Goal: Task Accomplishment & Management: Manage account settings

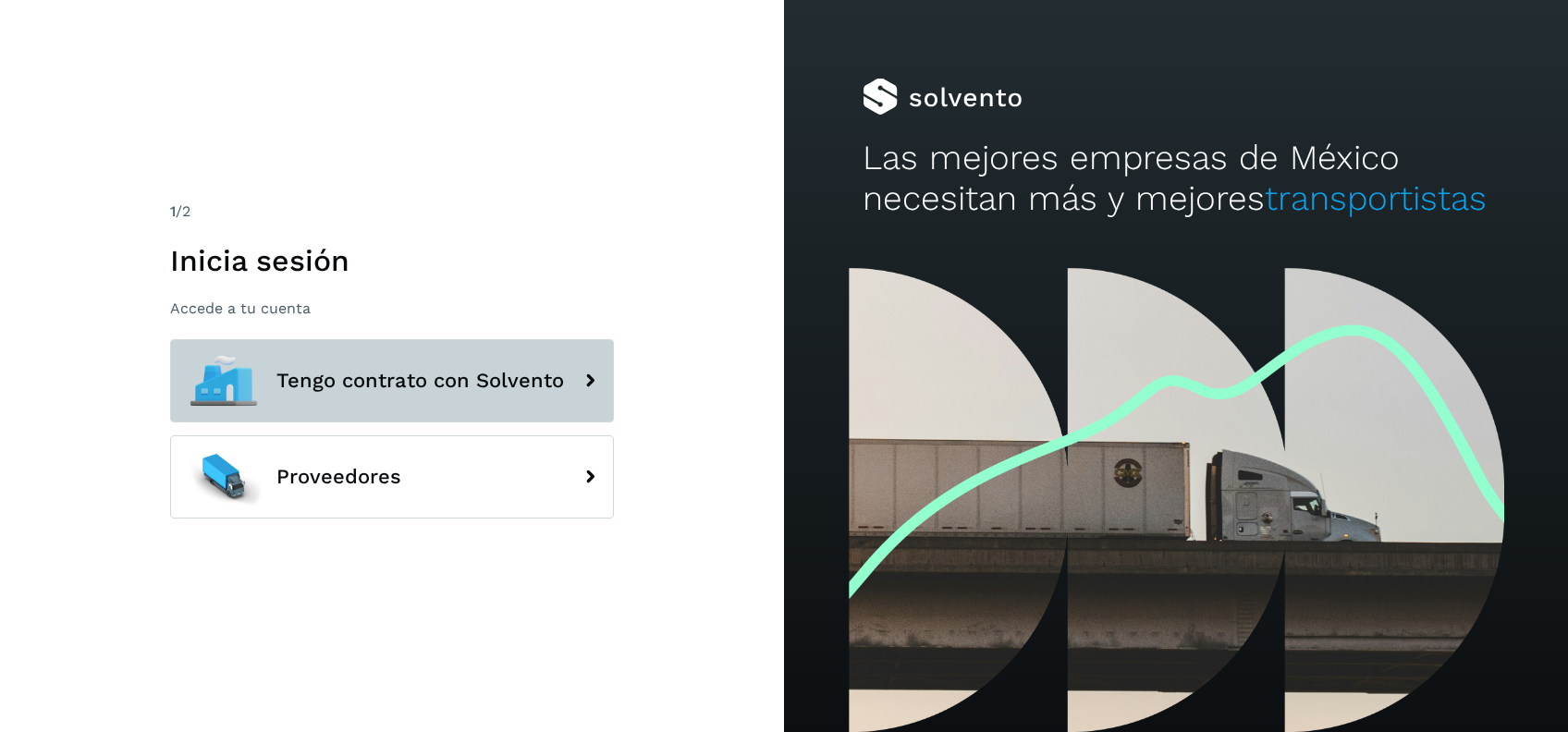
click at [590, 378] on icon at bounding box center [590, 381] width 37 height 37
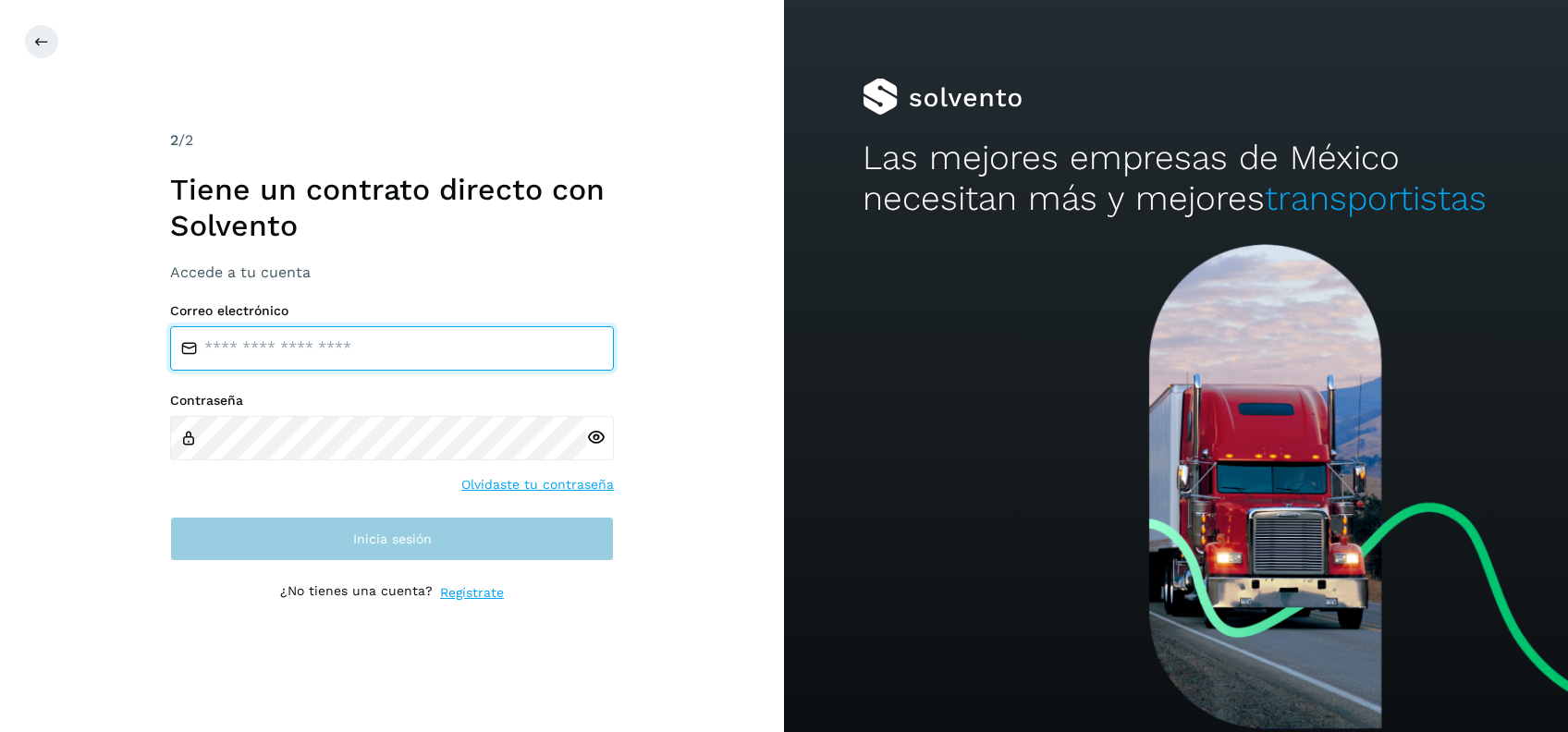
type input "**********"
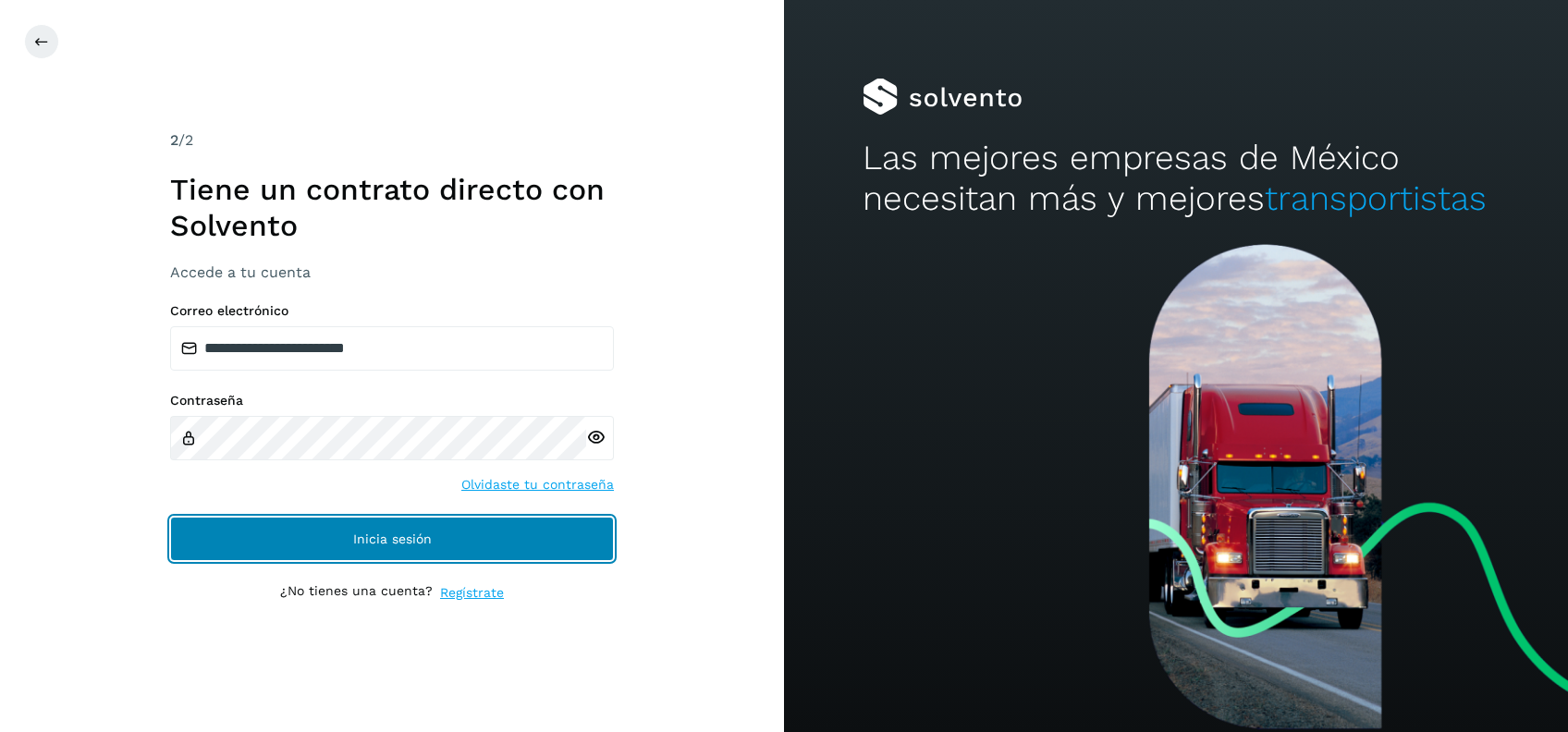
click at [446, 530] on button "Inicia sesión" at bounding box center [392, 539] width 444 height 45
click at [421, 525] on button "Inicia sesión" at bounding box center [392, 539] width 444 height 45
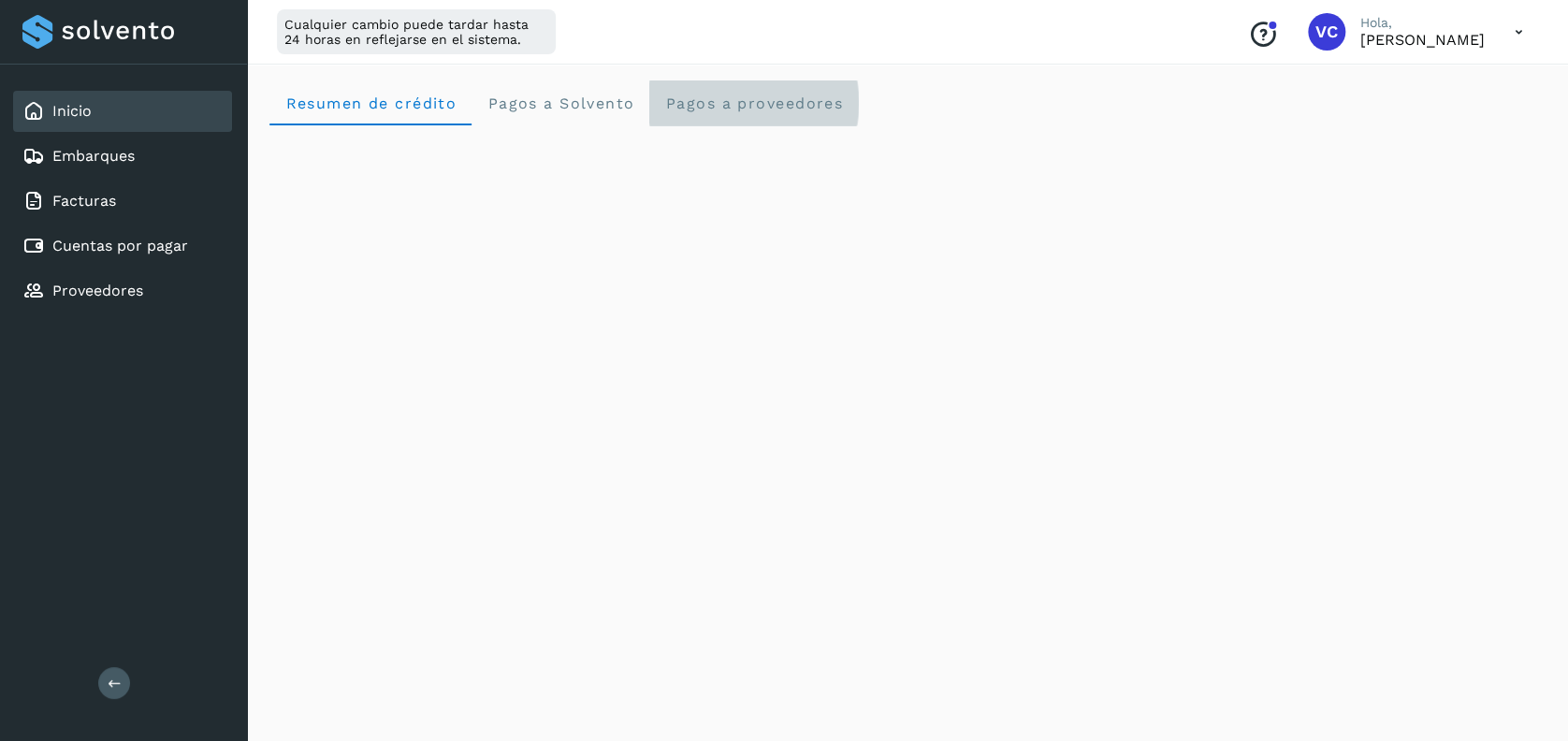
click at [756, 114] on proveedores "Pagos a proveedores" at bounding box center [754, 103] width 209 height 45
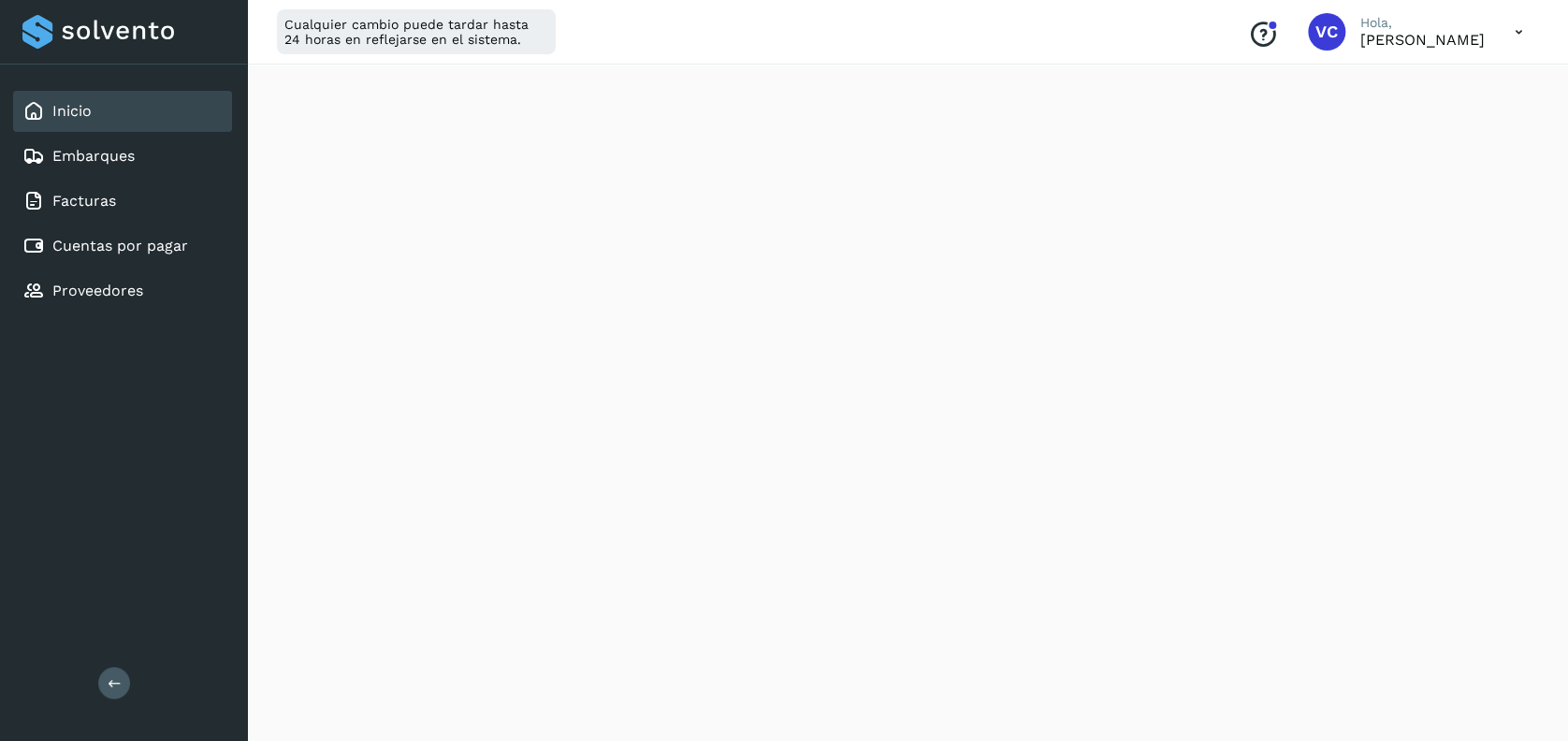
scroll to position [809, 0]
click at [132, 408] on div "Inicio Embarques Facturas Cuentas por pagar Proveedores Salir" at bounding box center [123, 370] width 247 height 741
click at [113, 120] on div "Inicio" at bounding box center [122, 112] width 219 height 41
click at [342, 96] on span "Resumen de crédito" at bounding box center [370, 103] width 172 height 18
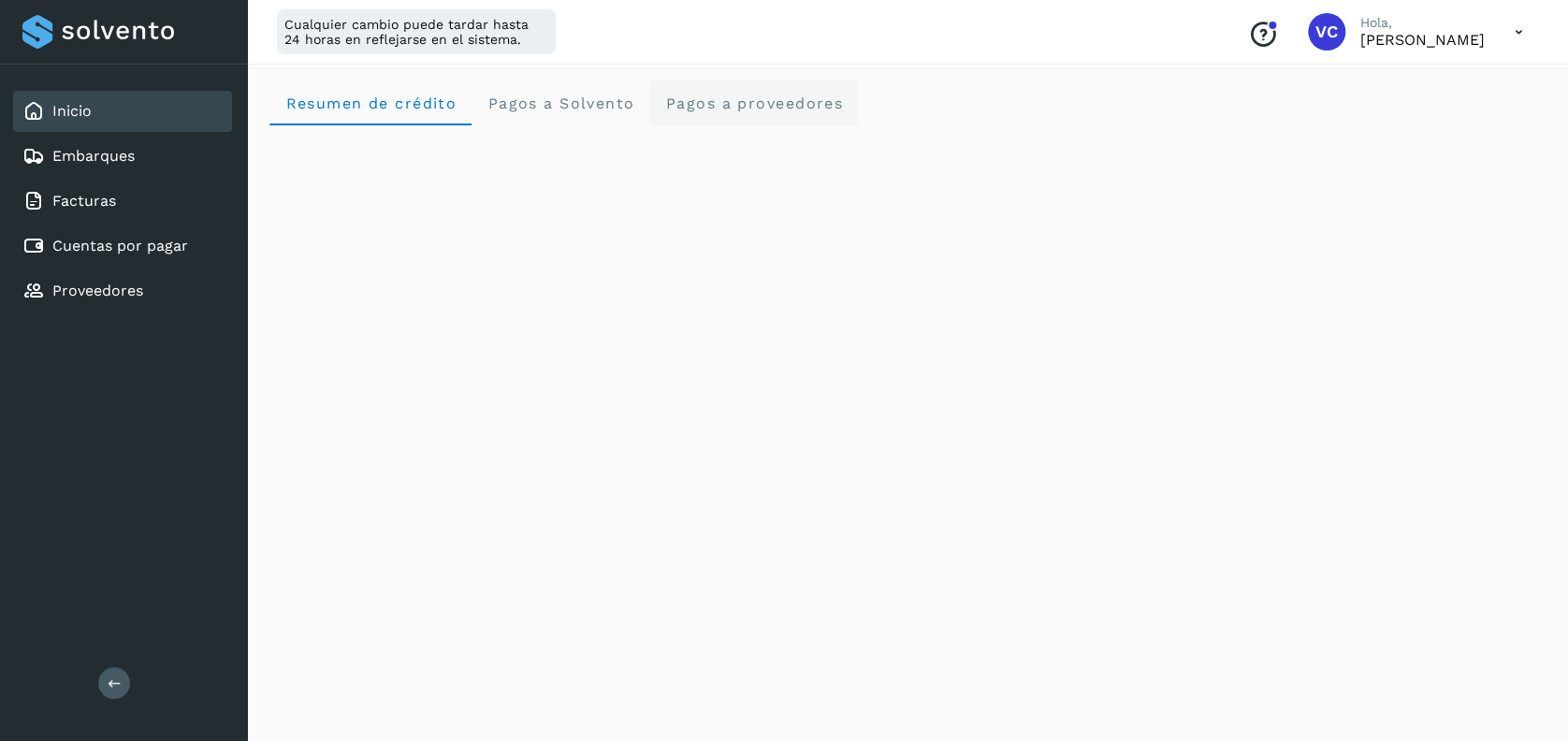
click at [709, 90] on proveedores "Pagos a proveedores" at bounding box center [754, 103] width 209 height 45
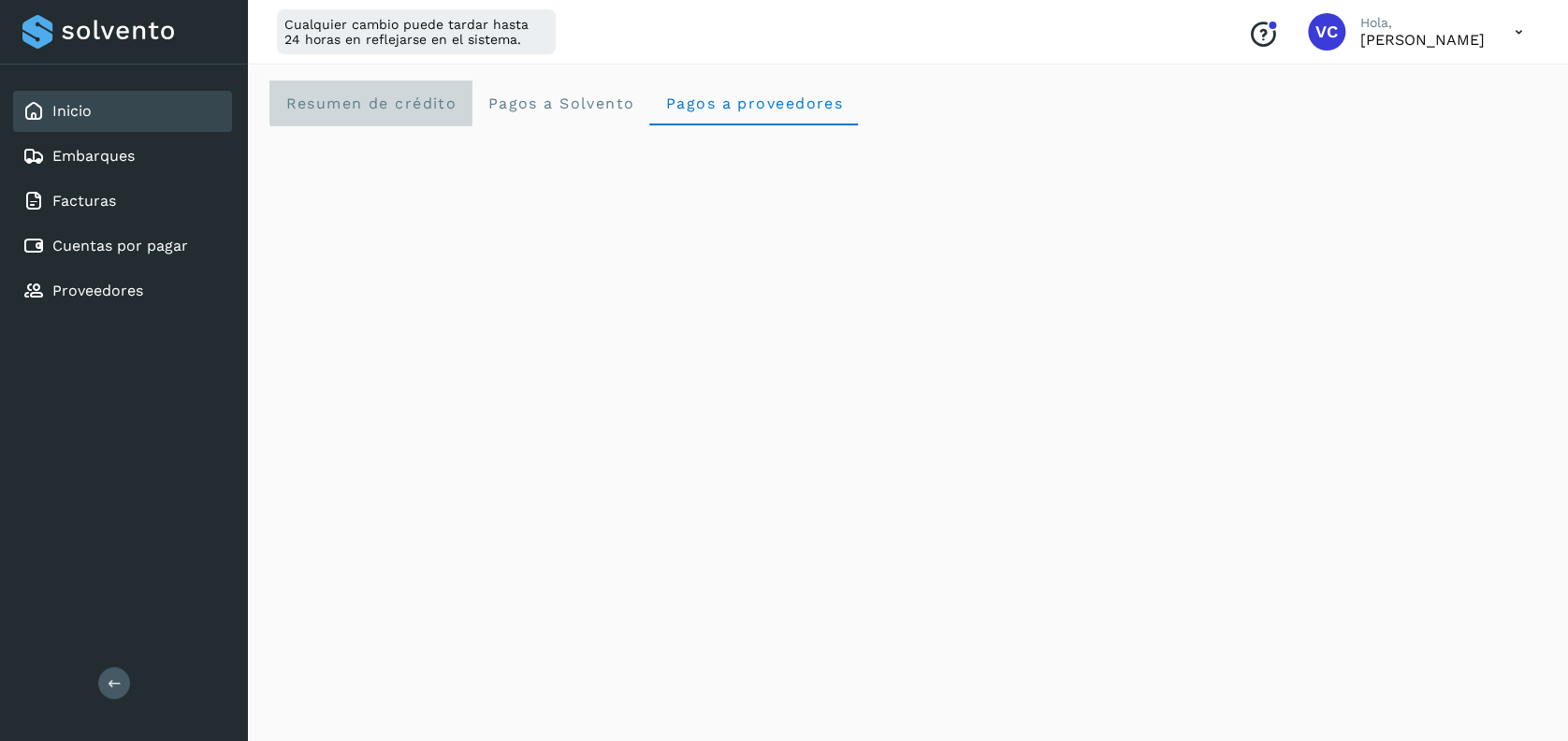
click at [389, 119] on crédito "Resumen de crédito" at bounding box center [370, 103] width 202 height 45
click at [416, 104] on span "Resumen de crédito" at bounding box center [370, 103] width 172 height 18
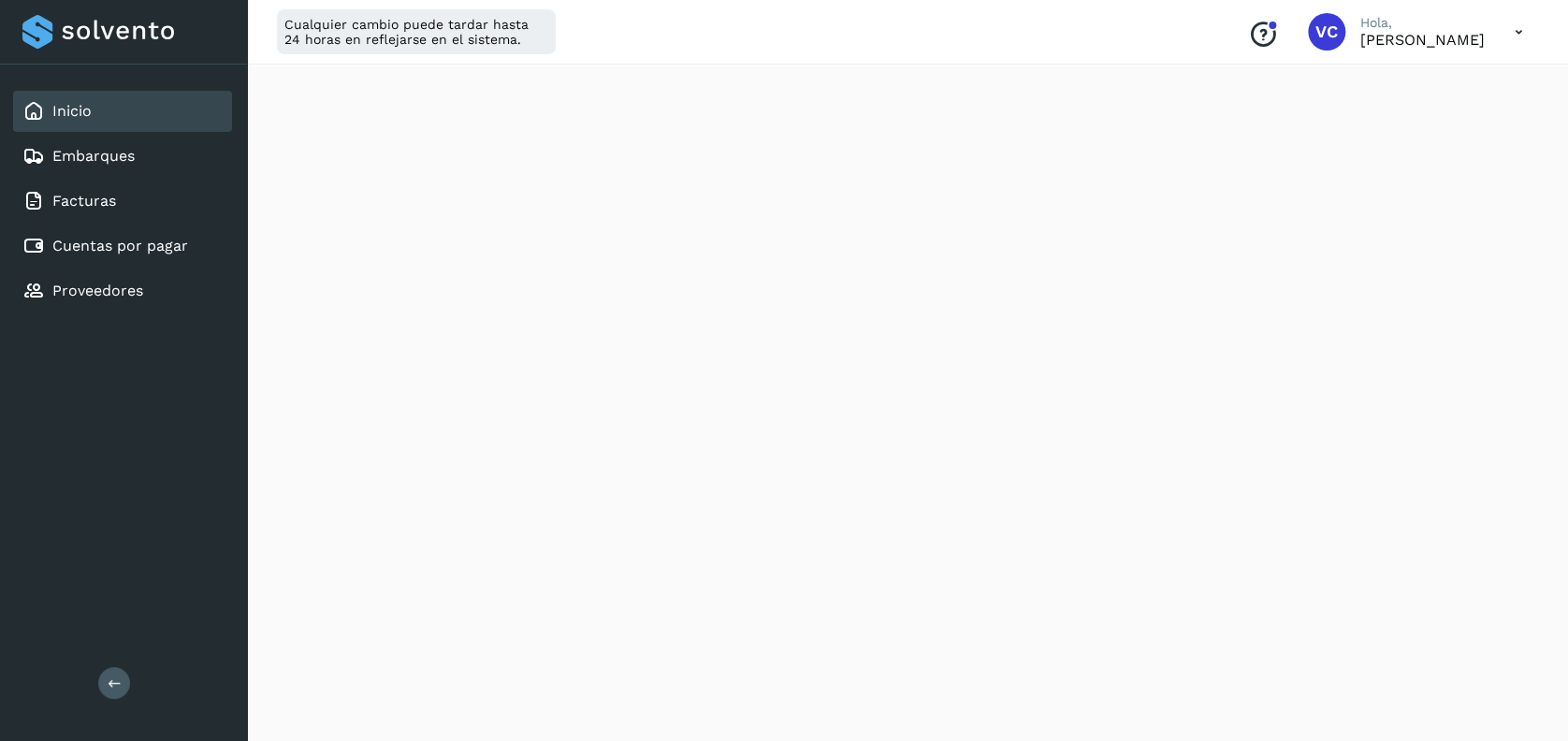
scroll to position [385, 0]
